Goal: Task Accomplishment & Management: Use online tool/utility

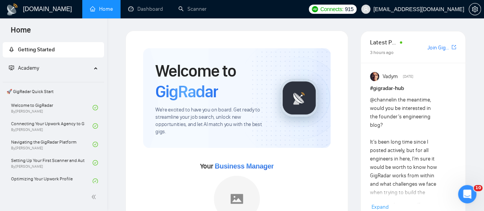
scroll to position [191, 0]
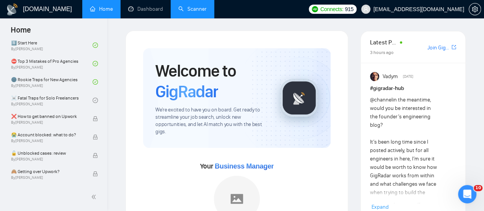
click at [195, 9] on link "Scanner" at bounding box center [192, 9] width 28 height 7
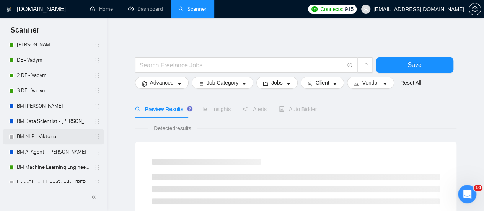
scroll to position [115, 0]
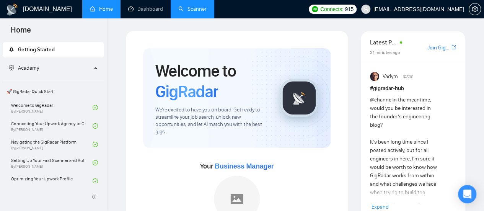
click at [202, 12] on link "Scanner" at bounding box center [192, 9] width 28 height 7
